Goal: Book appointment/travel/reservation

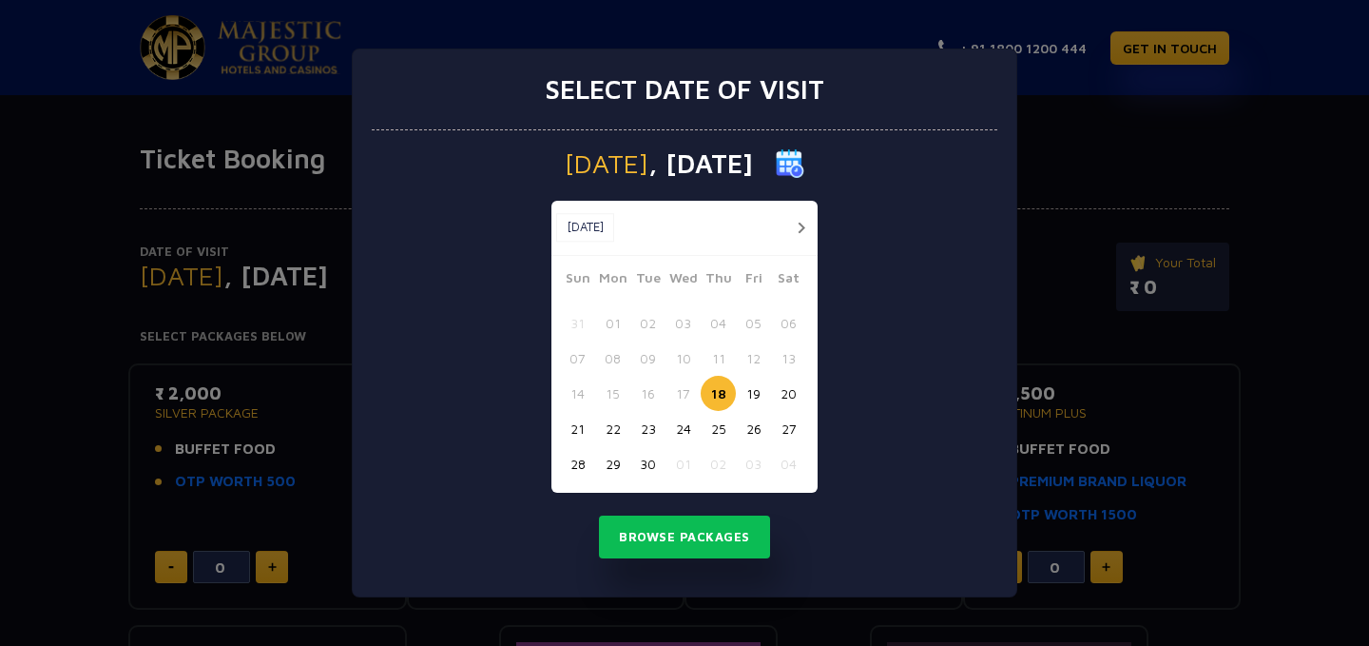
click at [782, 388] on button "20" at bounding box center [788, 393] width 35 height 35
click at [697, 546] on button "Browse Packages" at bounding box center [684, 537] width 171 height 44
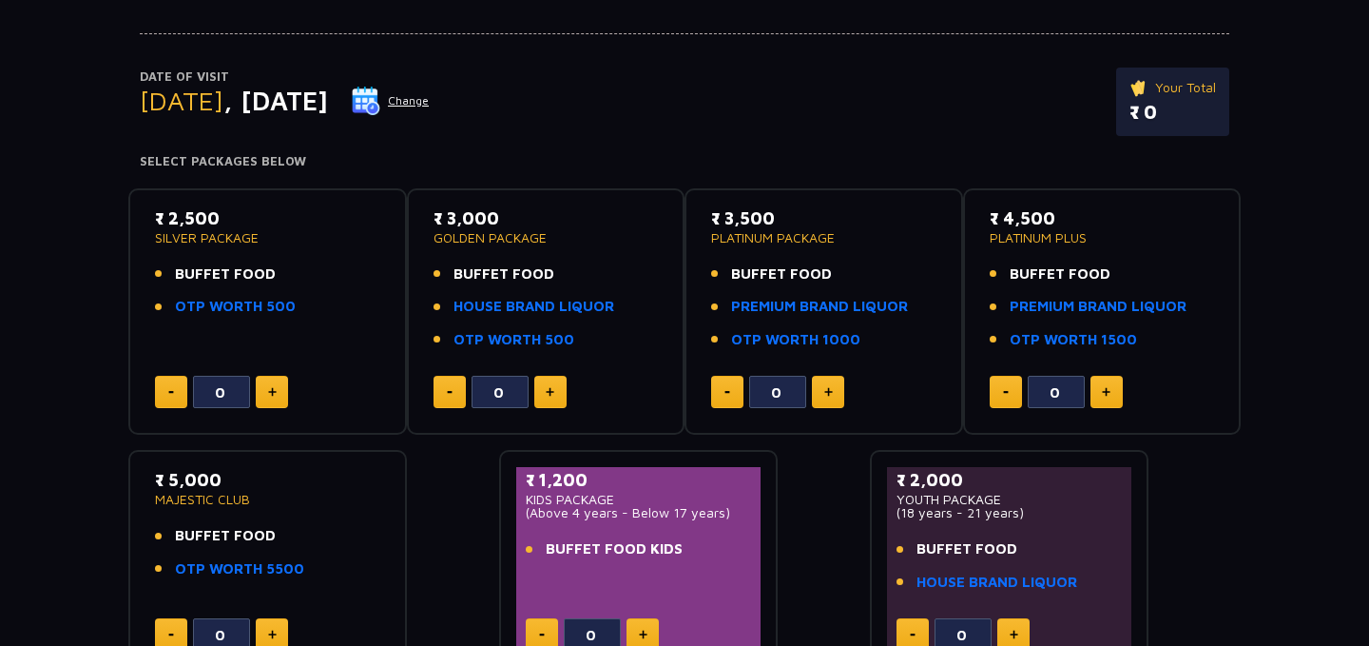
scroll to position [173, 0]
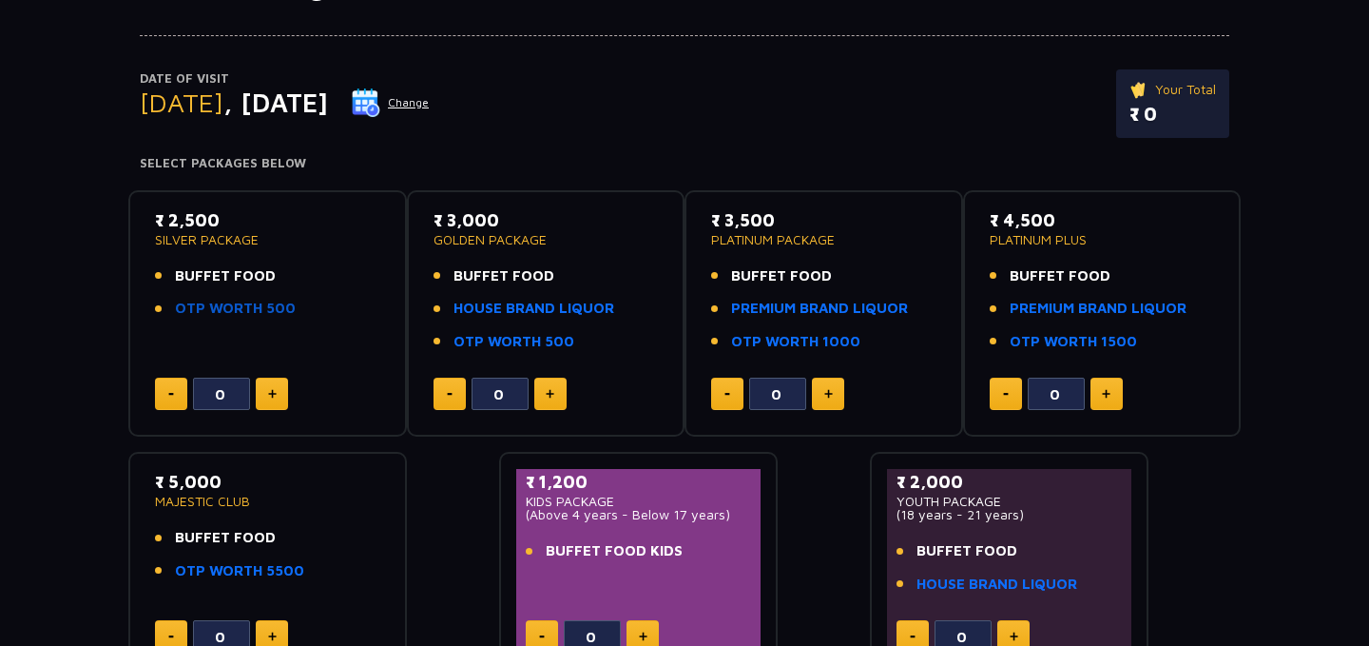
click at [258, 312] on link "OTP WORTH 500" at bounding box center [235, 309] width 121 height 22
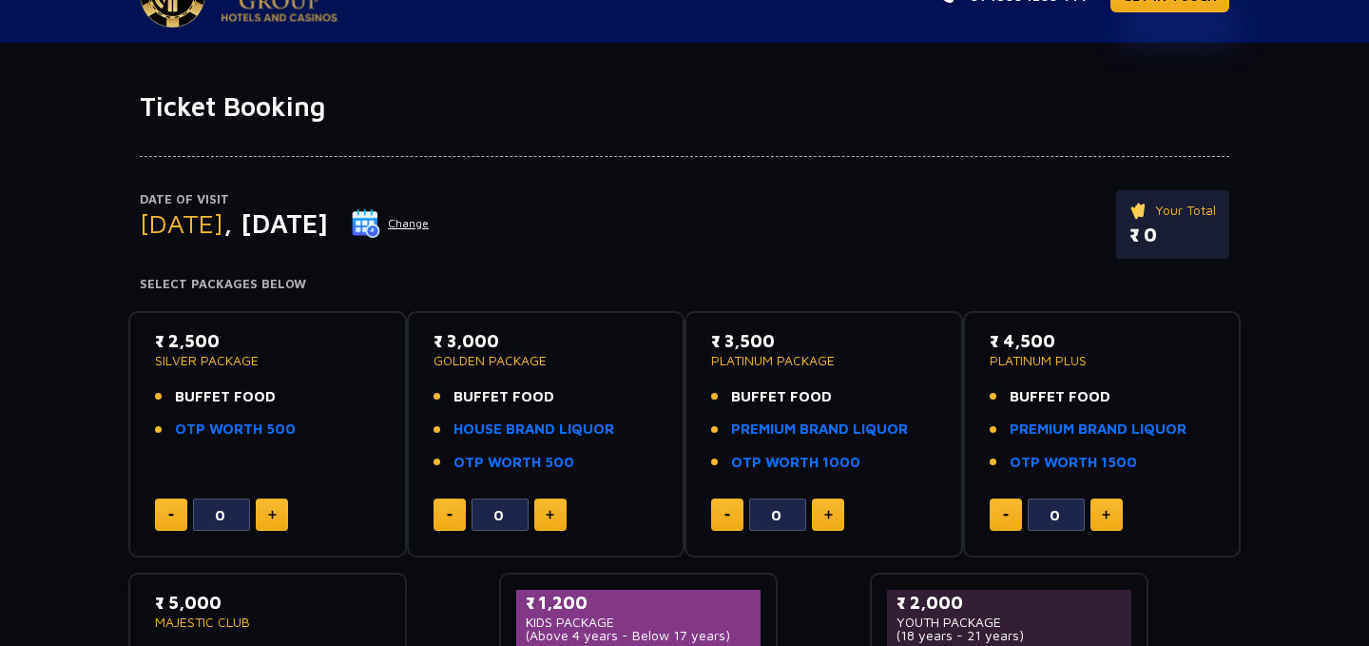
scroll to position [54, 0]
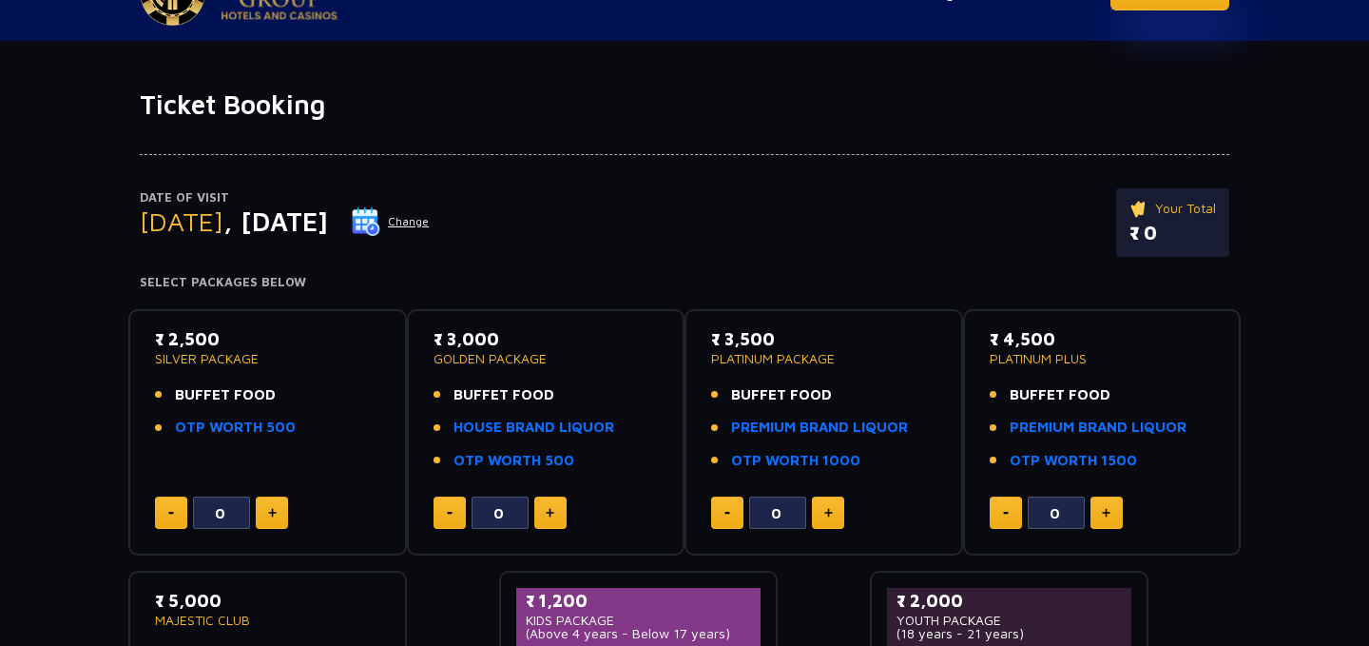
click at [380, 216] on img at bounding box center [366, 221] width 29 height 29
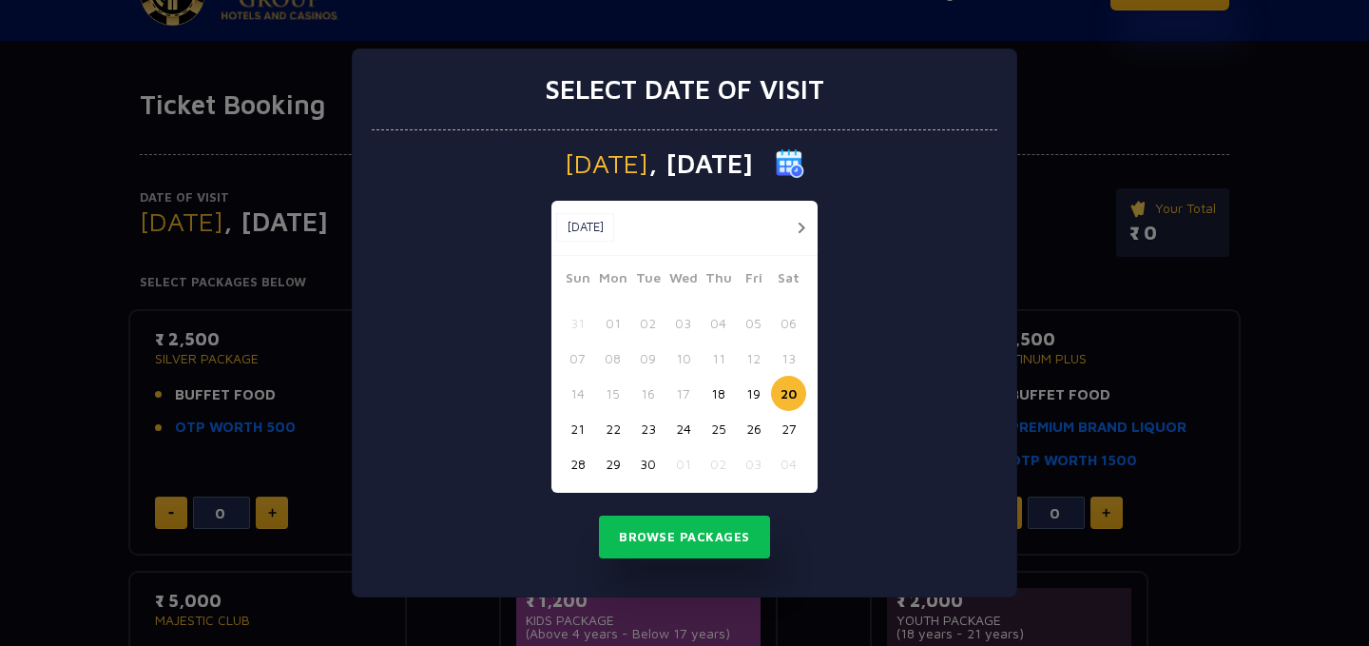
click at [754, 391] on button "19" at bounding box center [753, 393] width 35 height 35
click at [691, 534] on button "Browse Packages" at bounding box center [684, 537] width 171 height 44
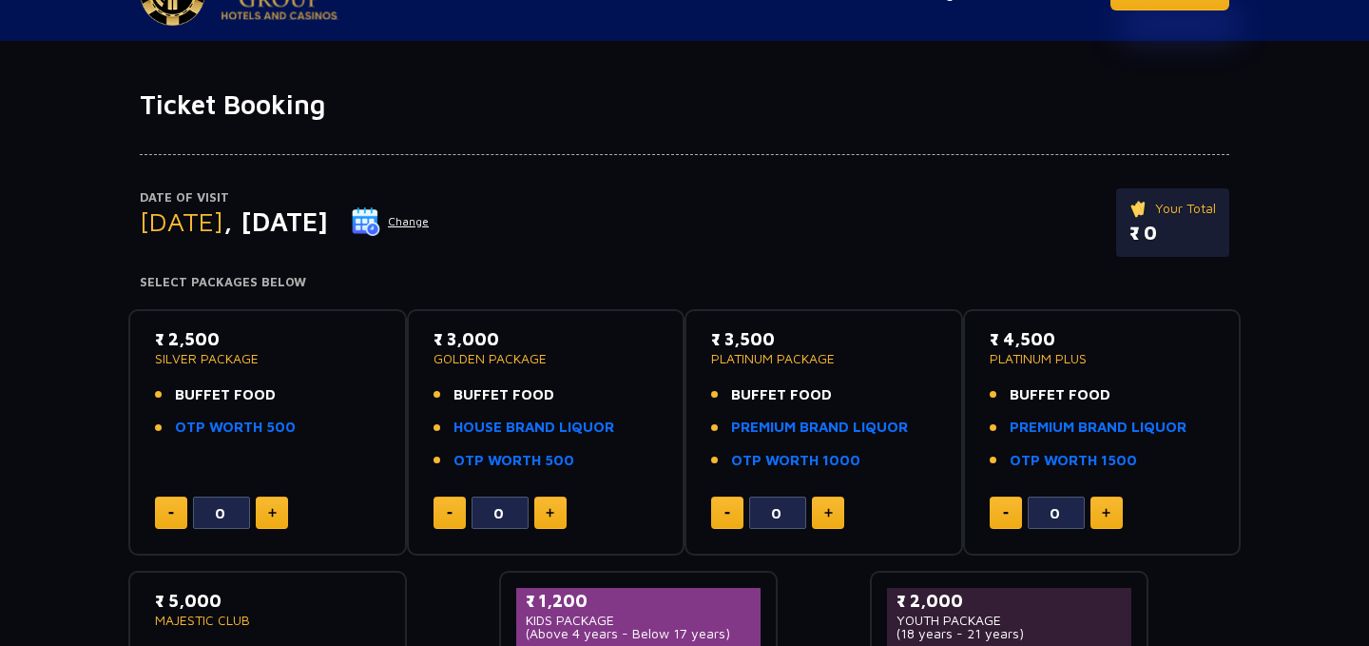
click at [430, 217] on button "Change" at bounding box center [390, 221] width 79 height 30
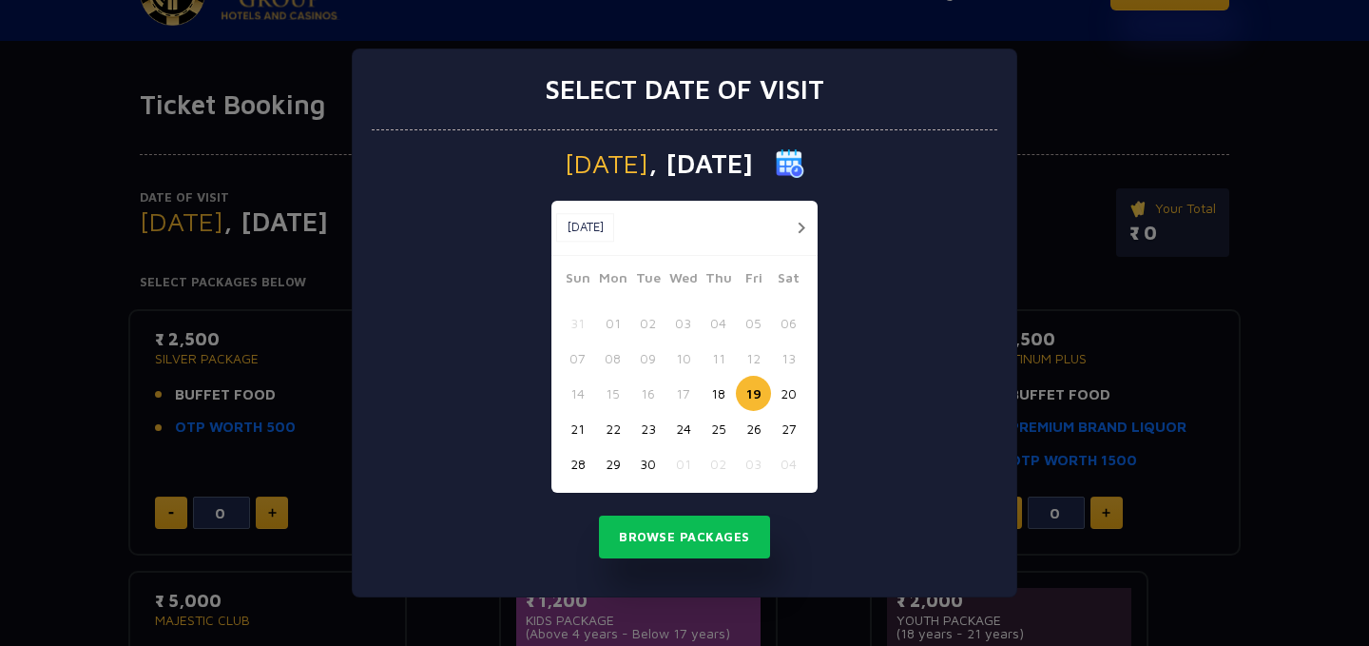
click at [712, 393] on button "18" at bounding box center [718, 393] width 35 height 35
click at [701, 532] on button "Browse Packages" at bounding box center [684, 537] width 171 height 44
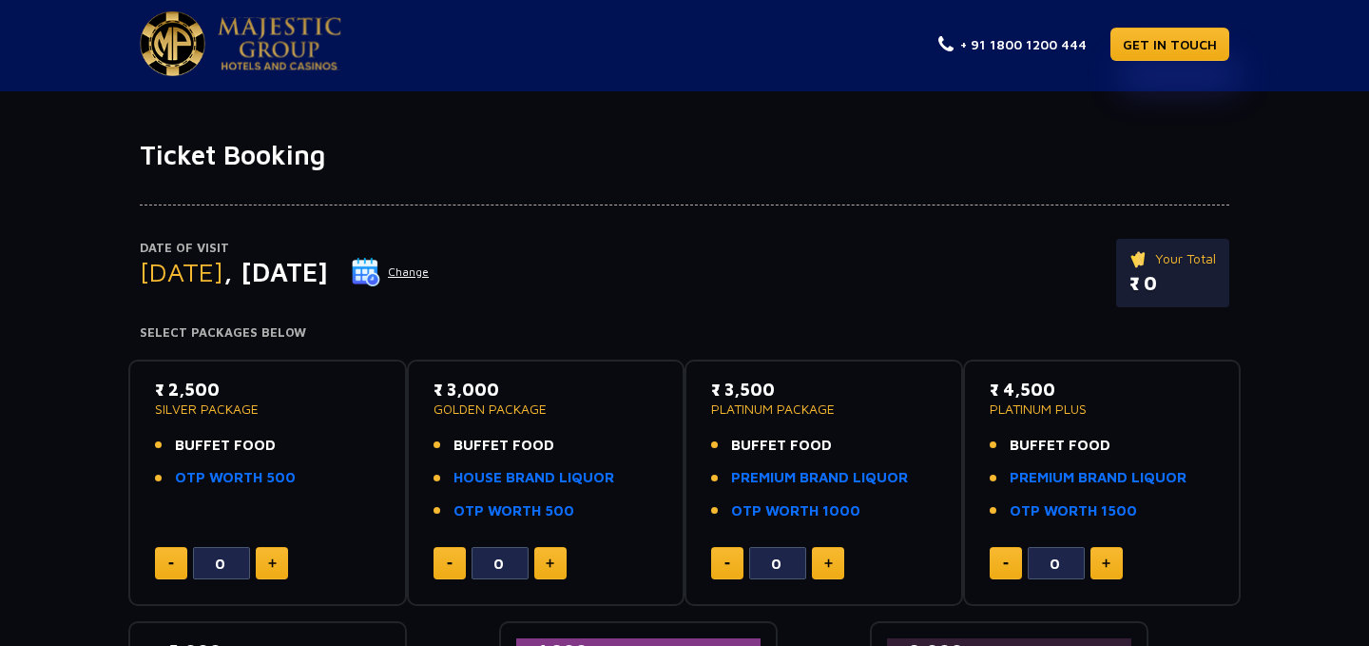
scroll to position [0, 0]
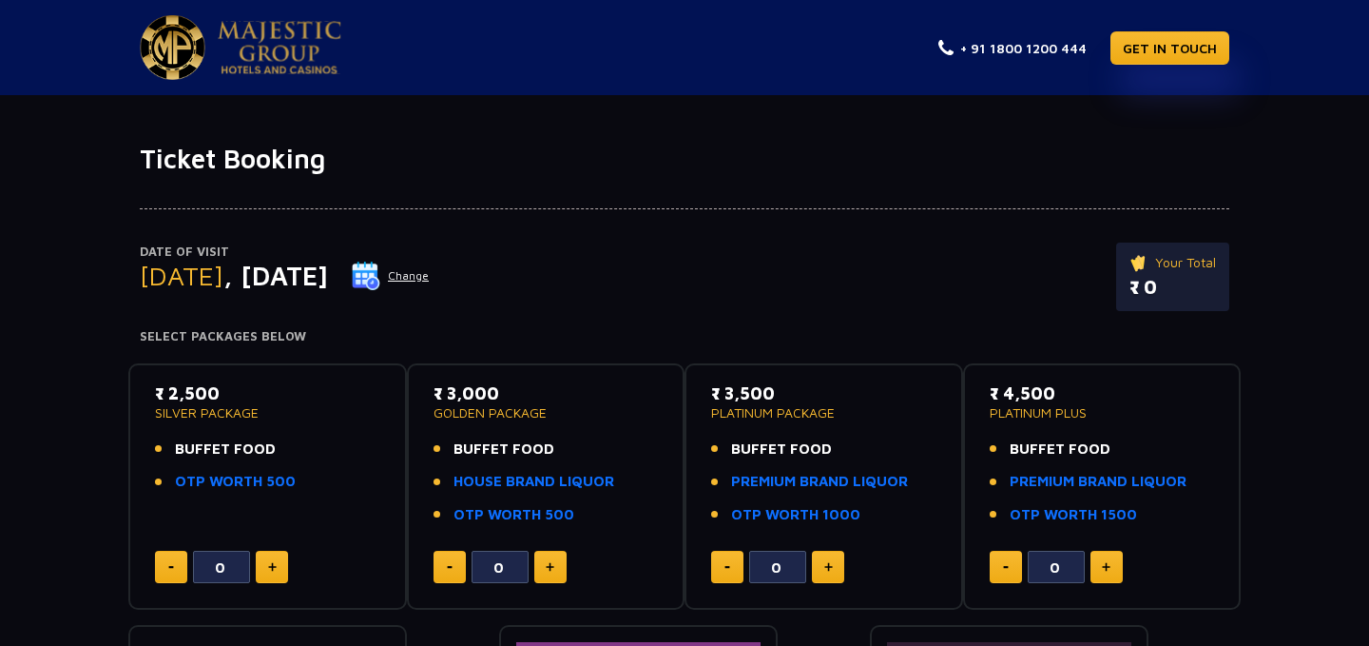
click at [380, 269] on img at bounding box center [366, 276] width 29 height 29
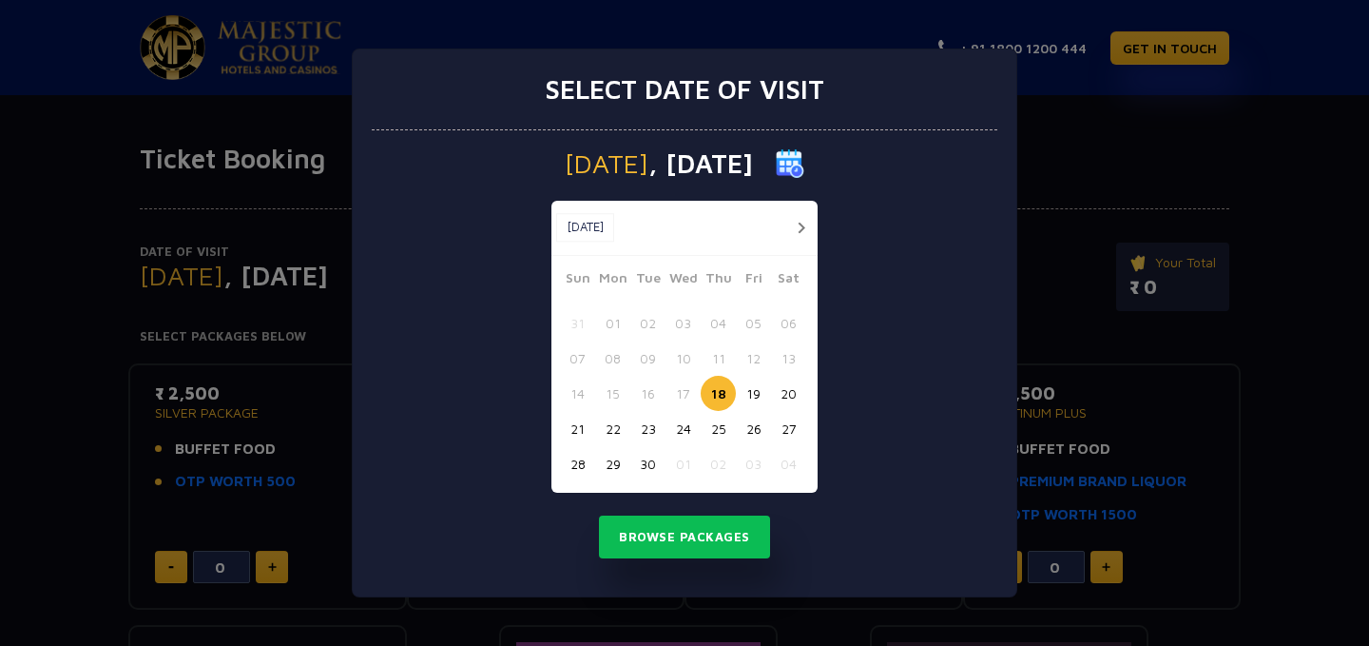
click at [782, 386] on button "20" at bounding box center [788, 393] width 35 height 35
click at [698, 528] on button "Browse Packages" at bounding box center [684, 537] width 171 height 44
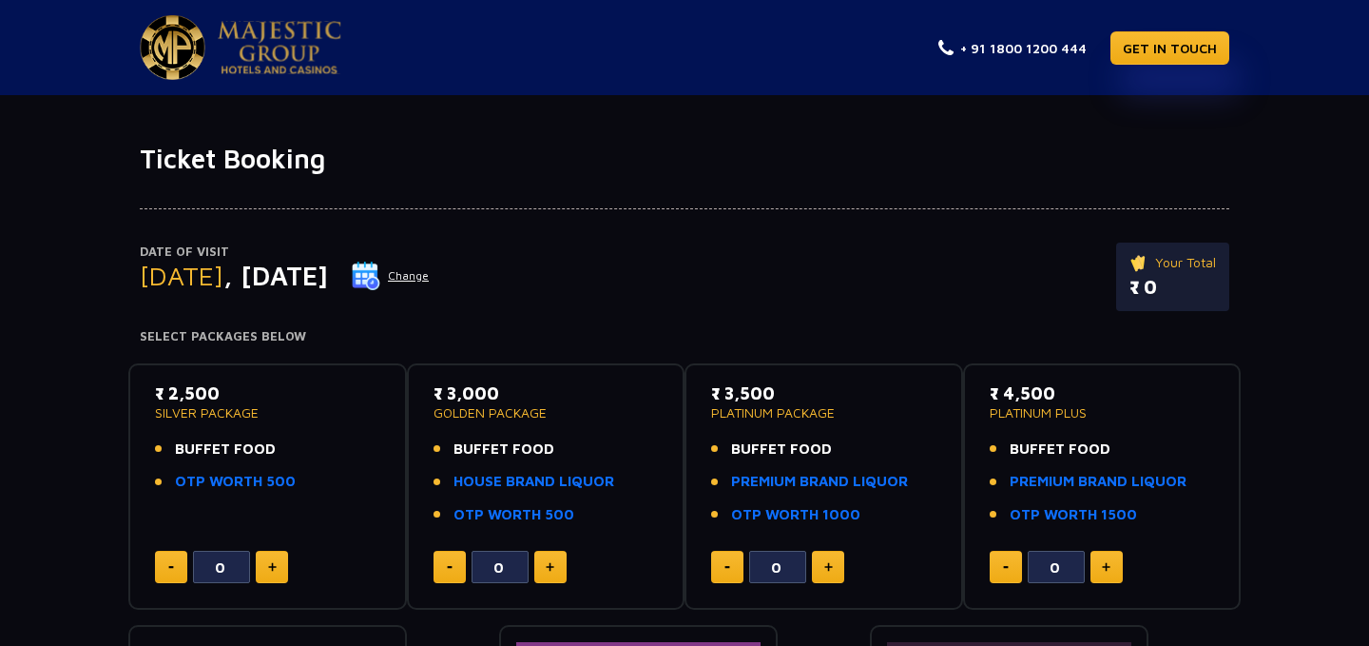
drag, startPoint x: 152, startPoint y: 398, endPoint x: 282, endPoint y: 398, distance: 130.3
click at [282, 398] on div "₹ 2,500 SILVER PACKAGE BUFFET FOOD OTP WORTH 500 0" at bounding box center [268, 486] width 244 height 213
click at [282, 398] on p "₹ 2,500" at bounding box center [267, 393] width 225 height 26
click at [430, 281] on button "Change" at bounding box center [390, 276] width 79 height 30
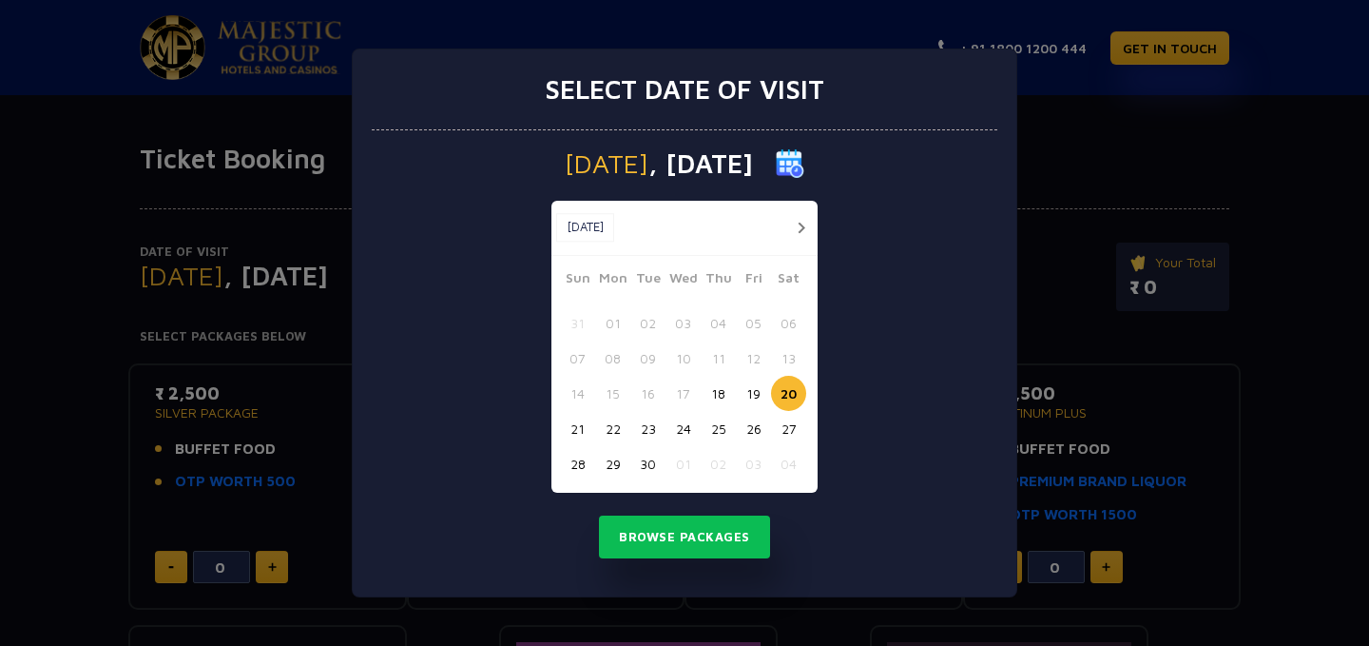
click at [673, 431] on button "24" at bounding box center [683, 428] width 35 height 35
click at [685, 520] on button "Browse Packages" at bounding box center [684, 537] width 171 height 44
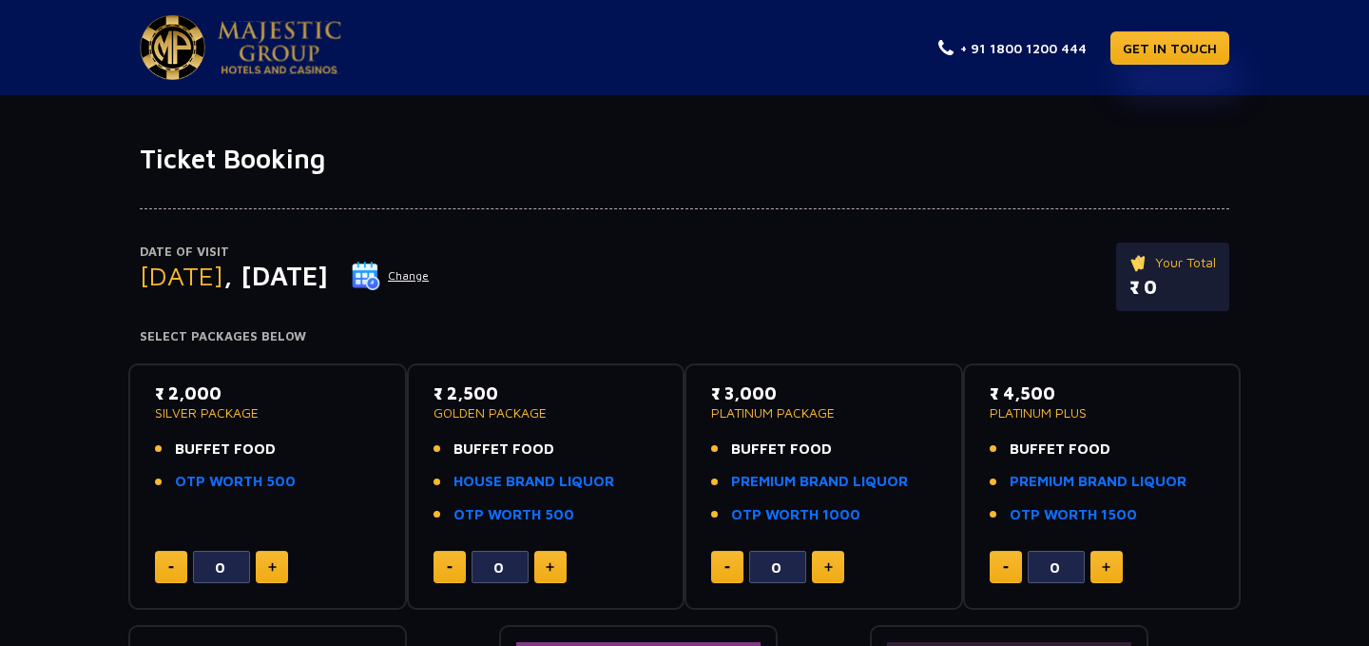
click at [430, 275] on button "Change" at bounding box center [390, 276] width 79 height 30
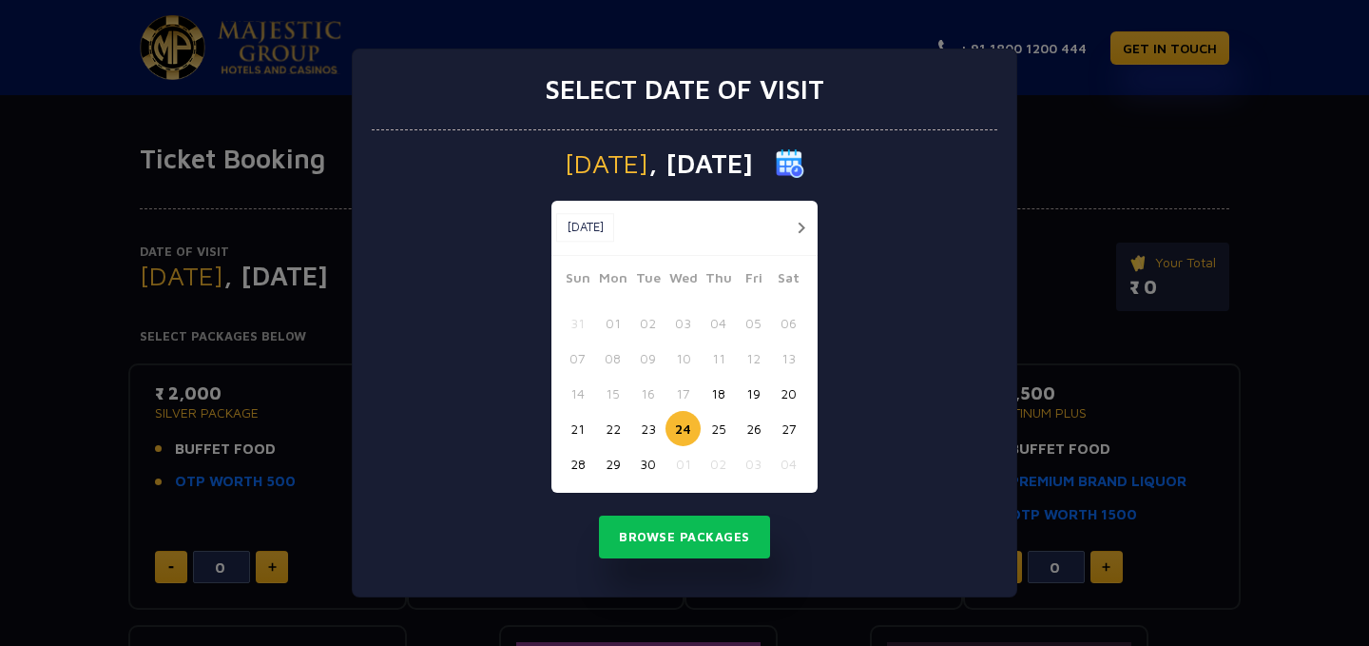
click at [757, 388] on button "19" at bounding box center [753, 393] width 35 height 35
click at [685, 534] on button "Browse Packages" at bounding box center [684, 537] width 171 height 44
